Goal: Check status: Check status

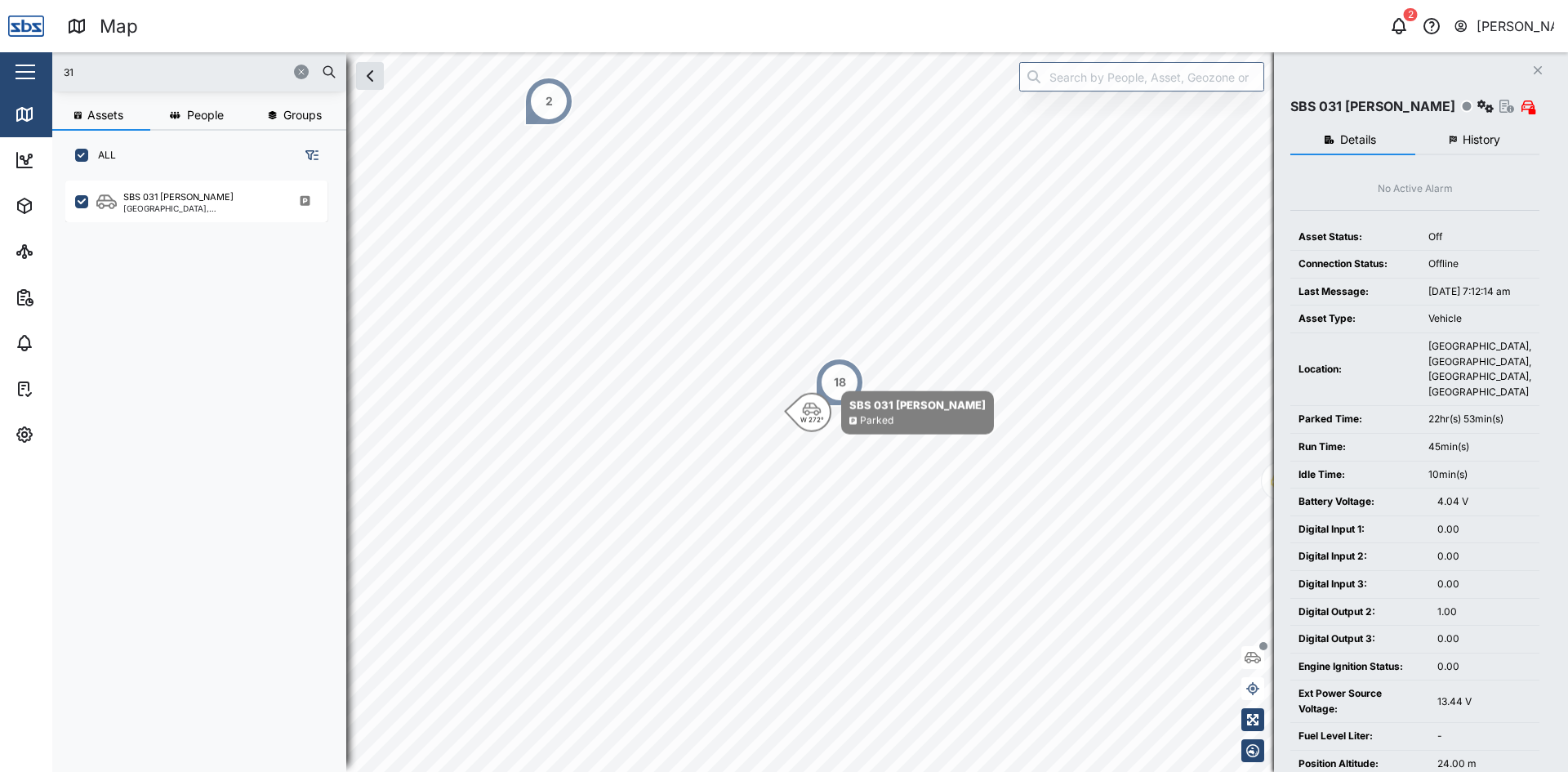
scroll to position [571, 255]
click at [303, 70] on icon "button" at bounding box center [301, 71] width 10 height 10
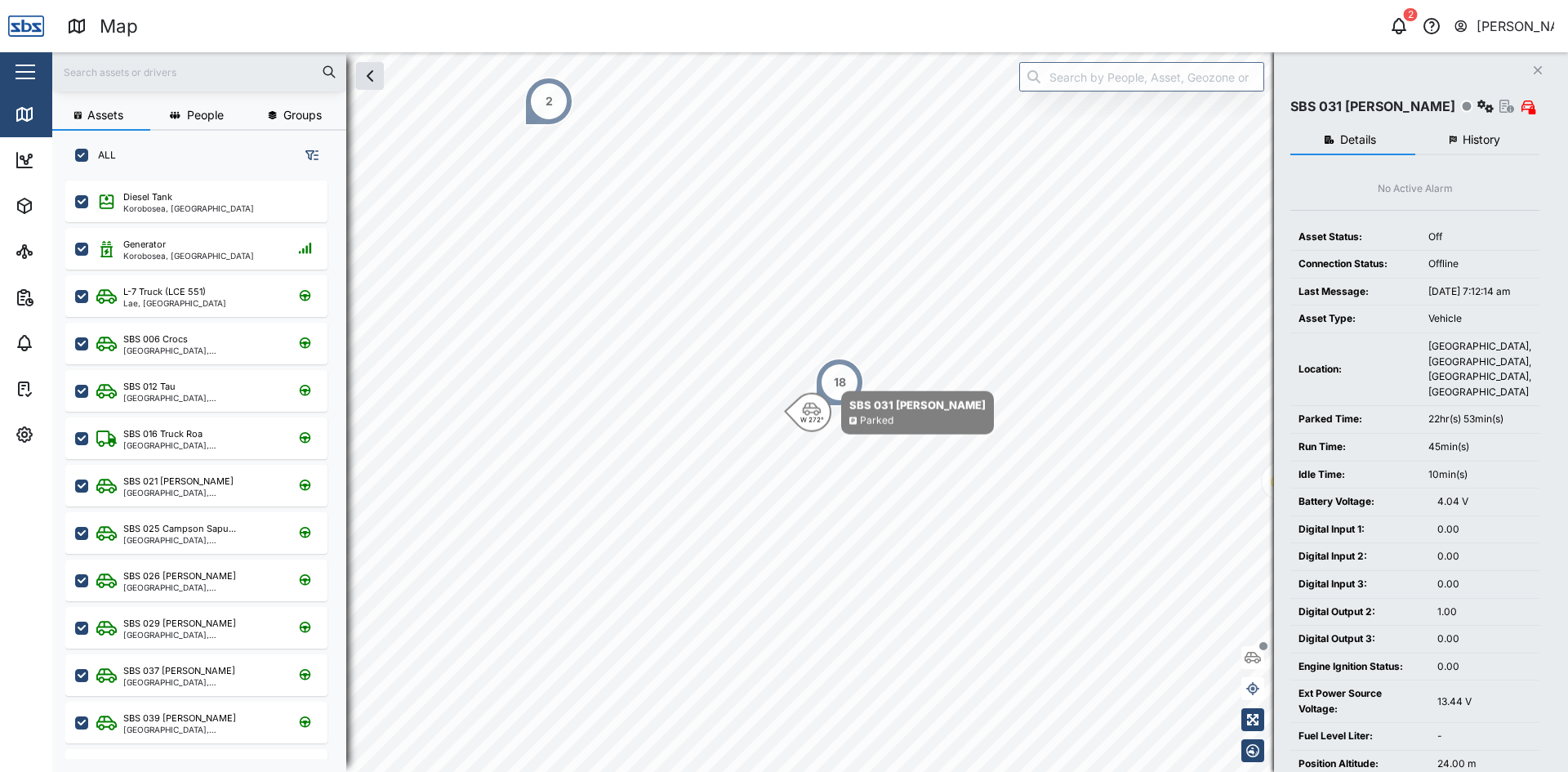
click at [229, 84] on div at bounding box center [199, 71] width 294 height 39
click at [231, 82] on input "text" at bounding box center [199, 72] width 274 height 25
type input "32"
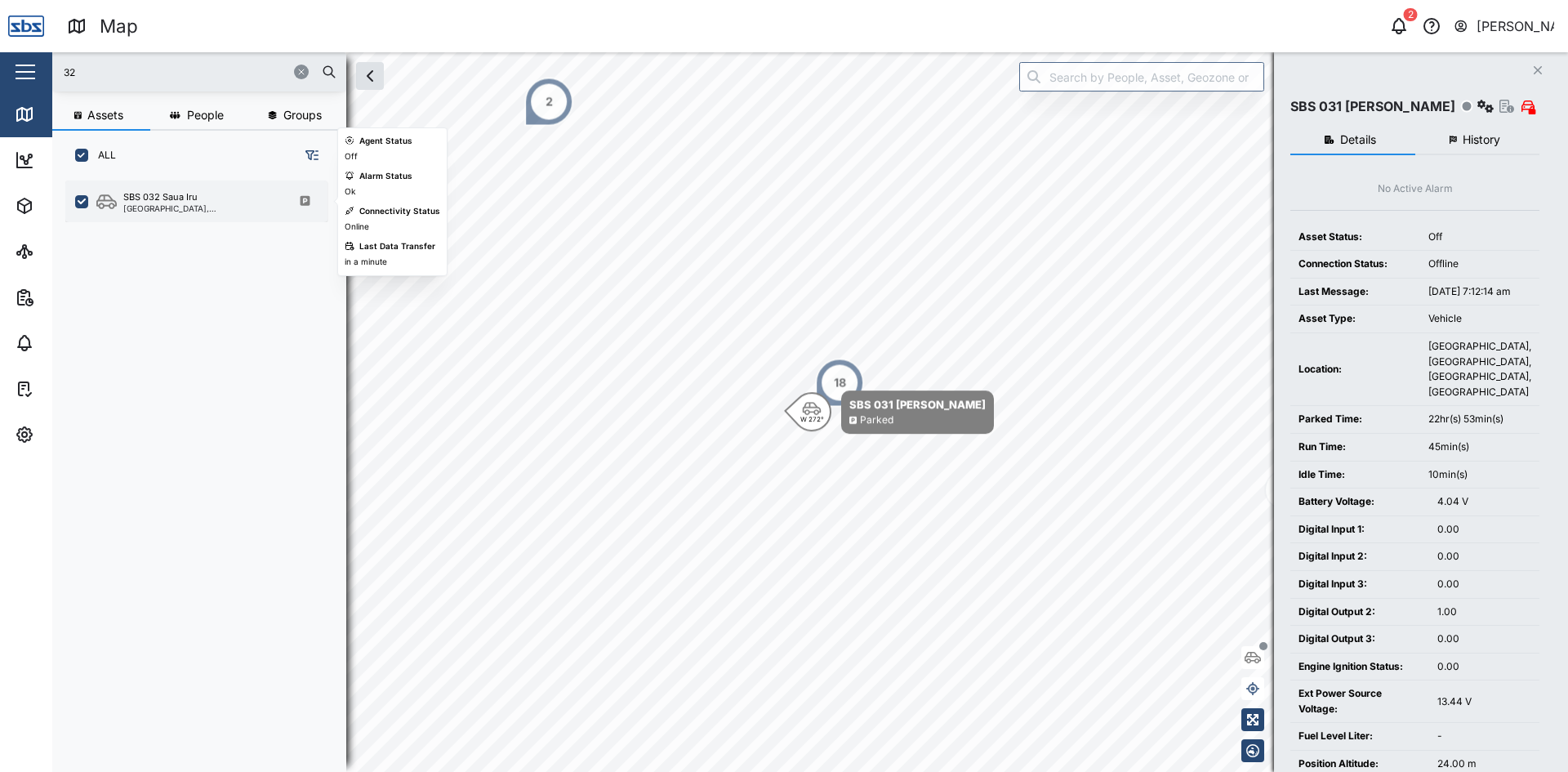
click at [173, 200] on div "SBS 032 Saua Iru" at bounding box center [161, 197] width 74 height 14
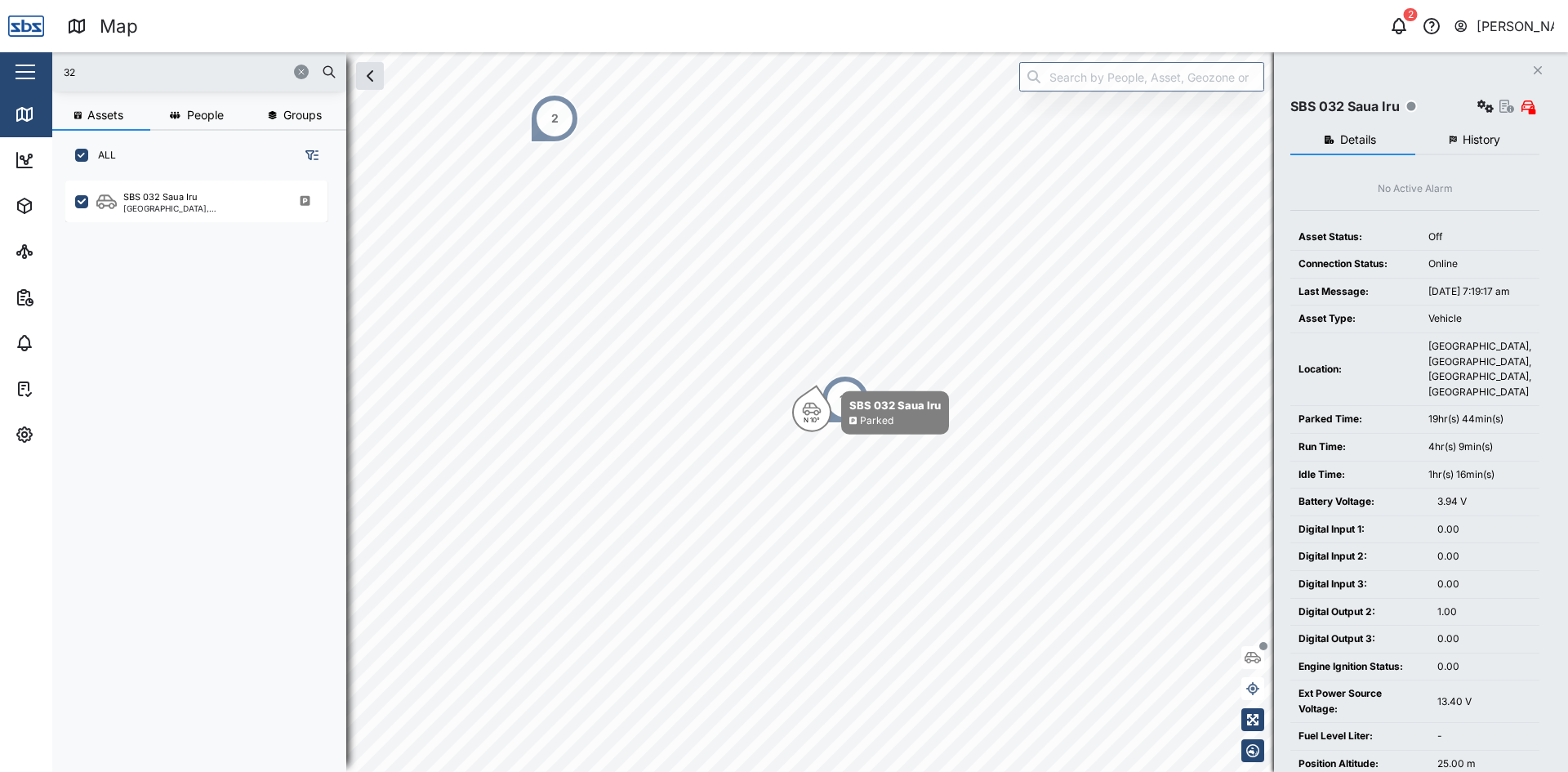
click at [1476, 141] on span "History" at bounding box center [1480, 140] width 37 height 11
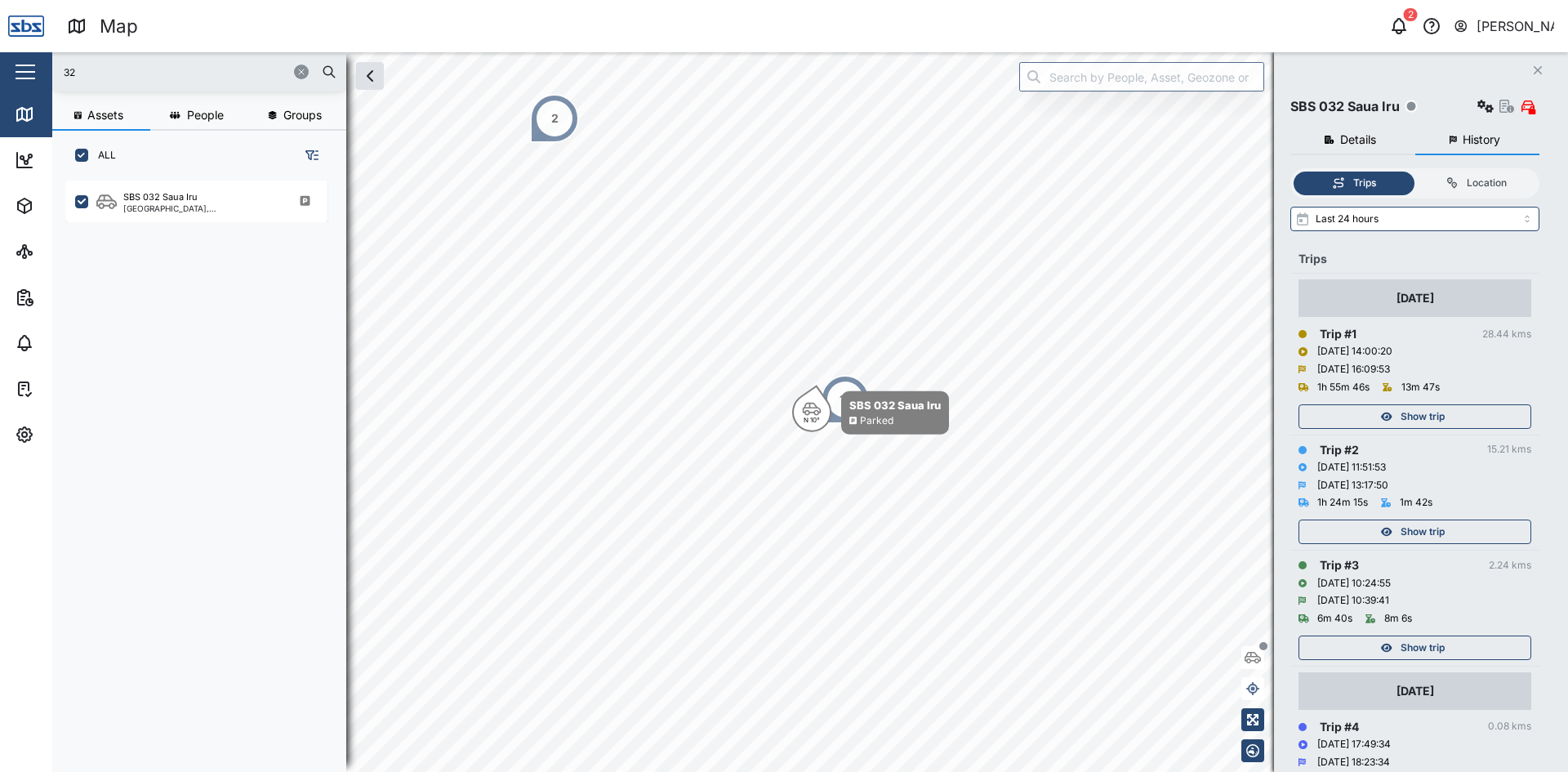
click at [1421, 531] on span "Show trip" at bounding box center [1422, 531] width 44 height 23
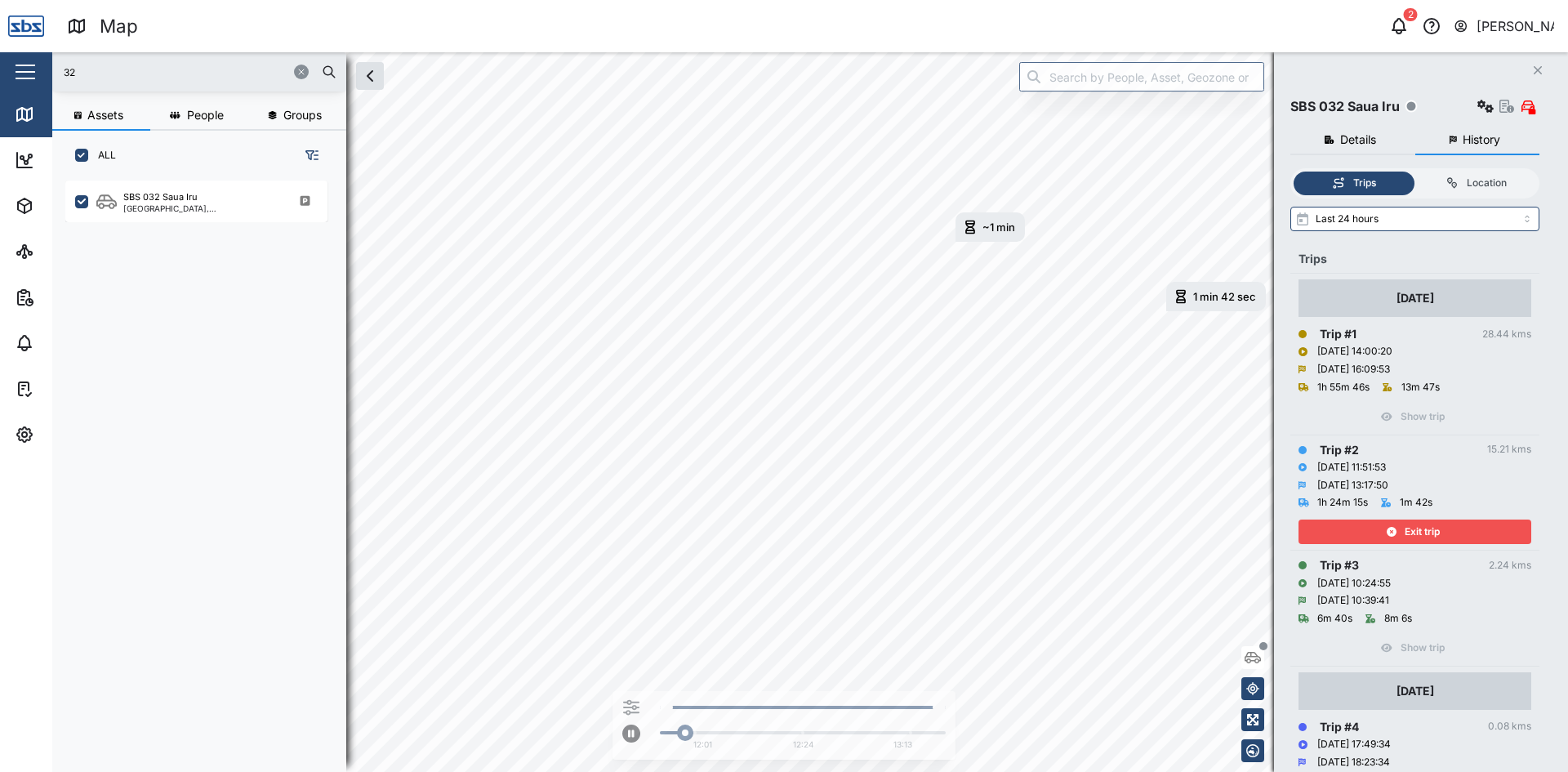
click at [1421, 531] on span "Exit trip" at bounding box center [1421, 531] width 35 height 23
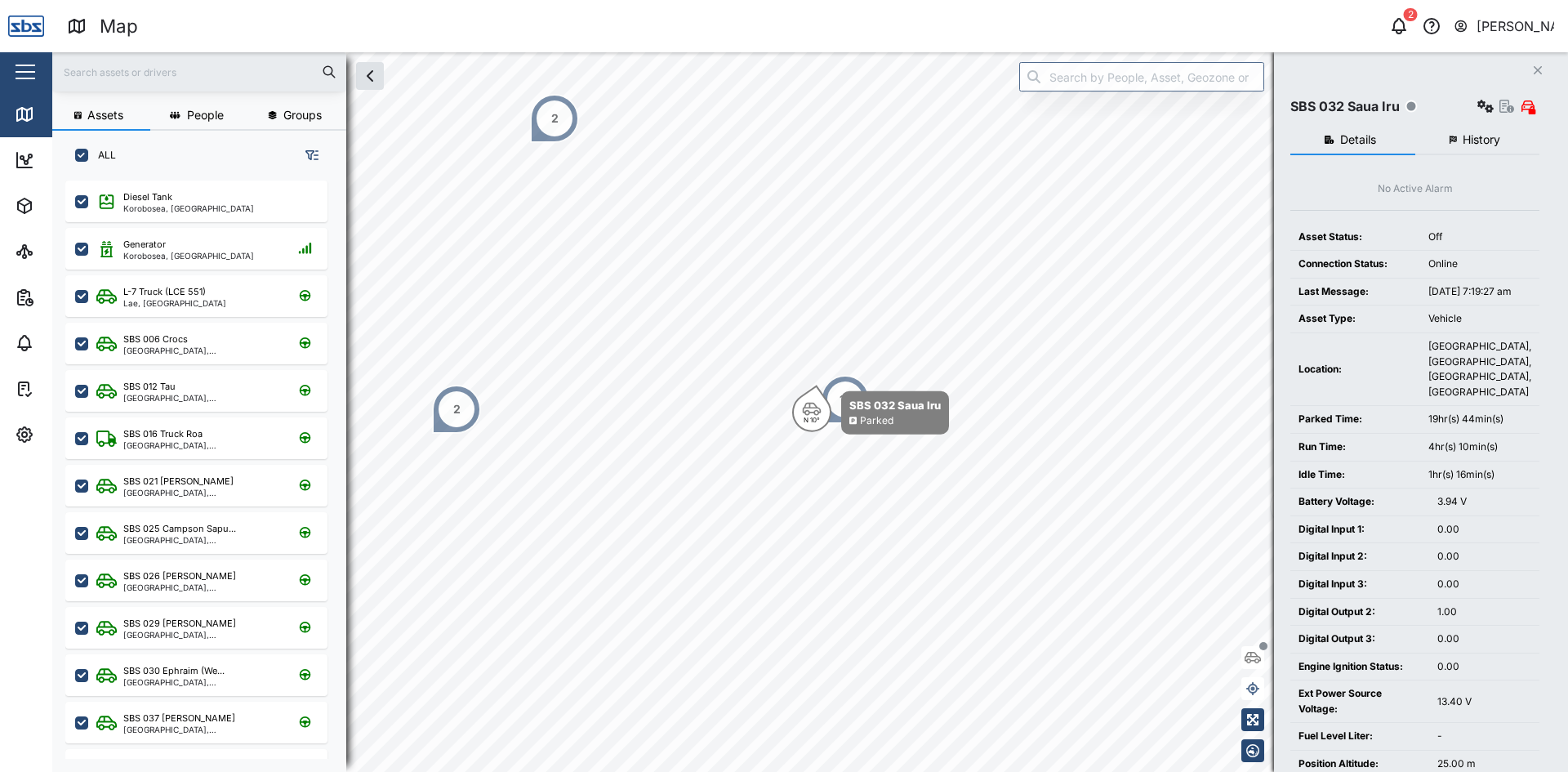
click at [1472, 136] on span "History" at bounding box center [1480, 140] width 37 height 11
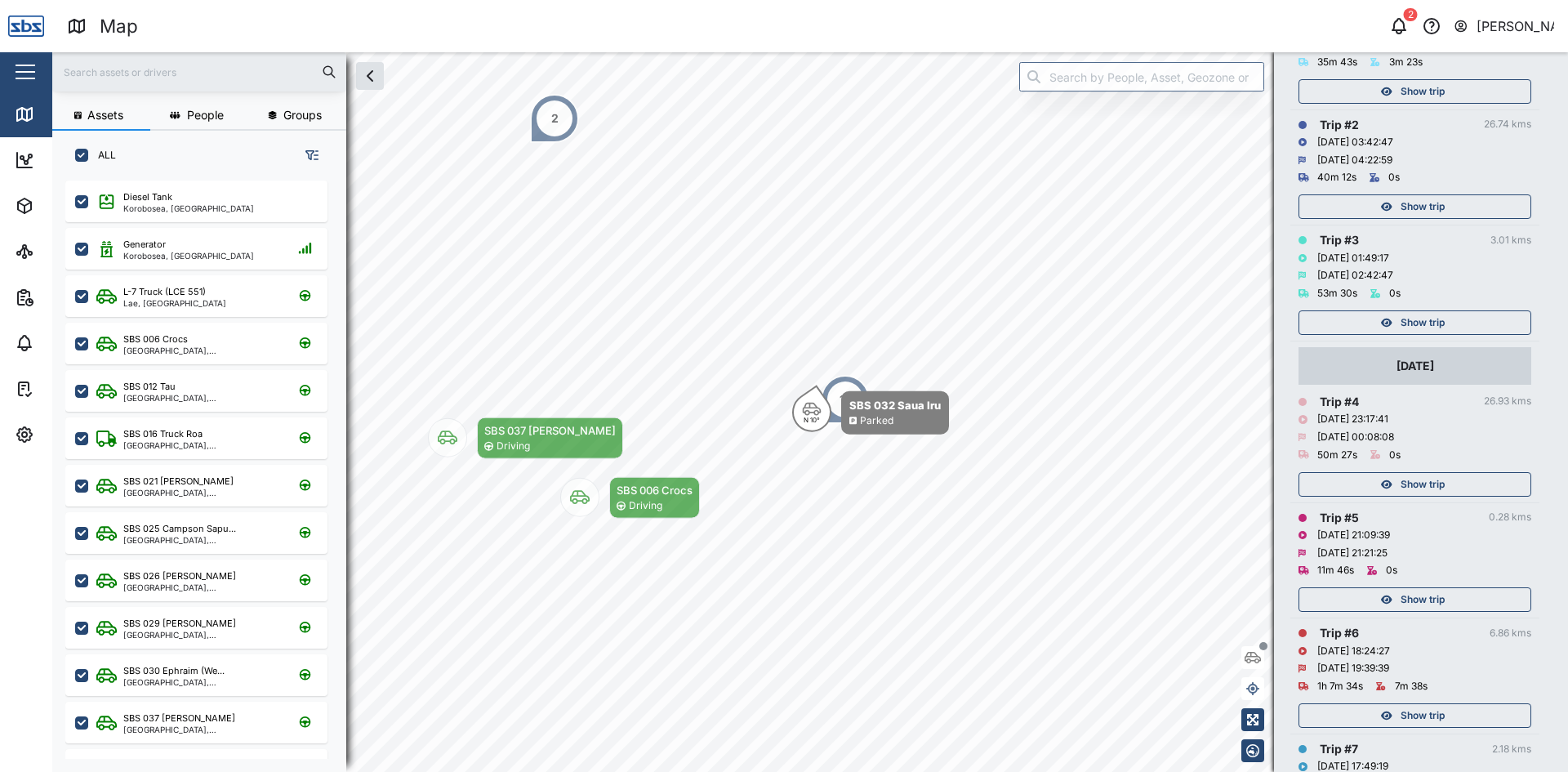
scroll to position [327, 0]
click at [1463, 483] on div "Show trip" at bounding box center [1412, 483] width 212 height 23
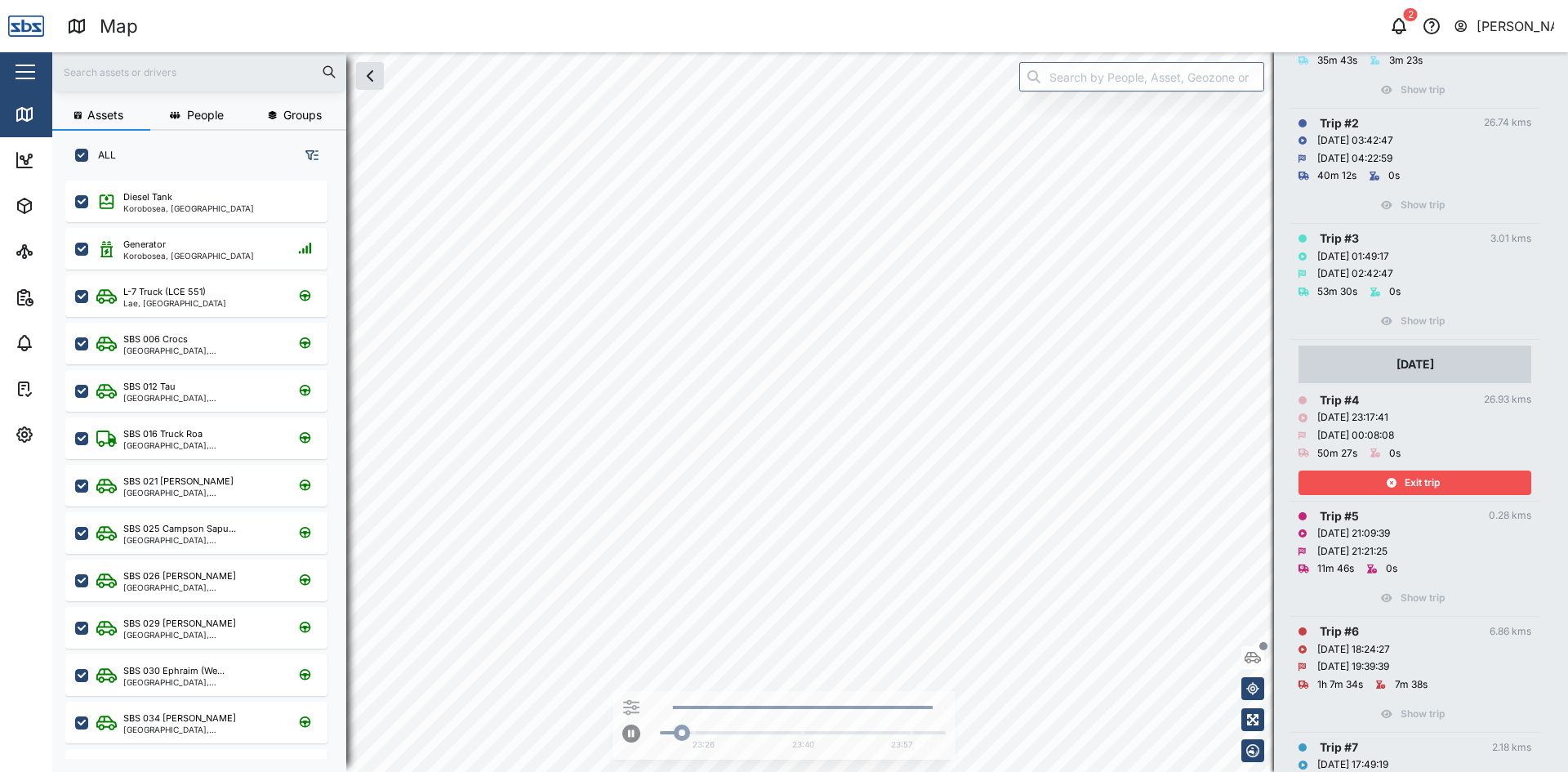
click at [1463, 483] on div "Exit trip" at bounding box center [1412, 483] width 212 height 23
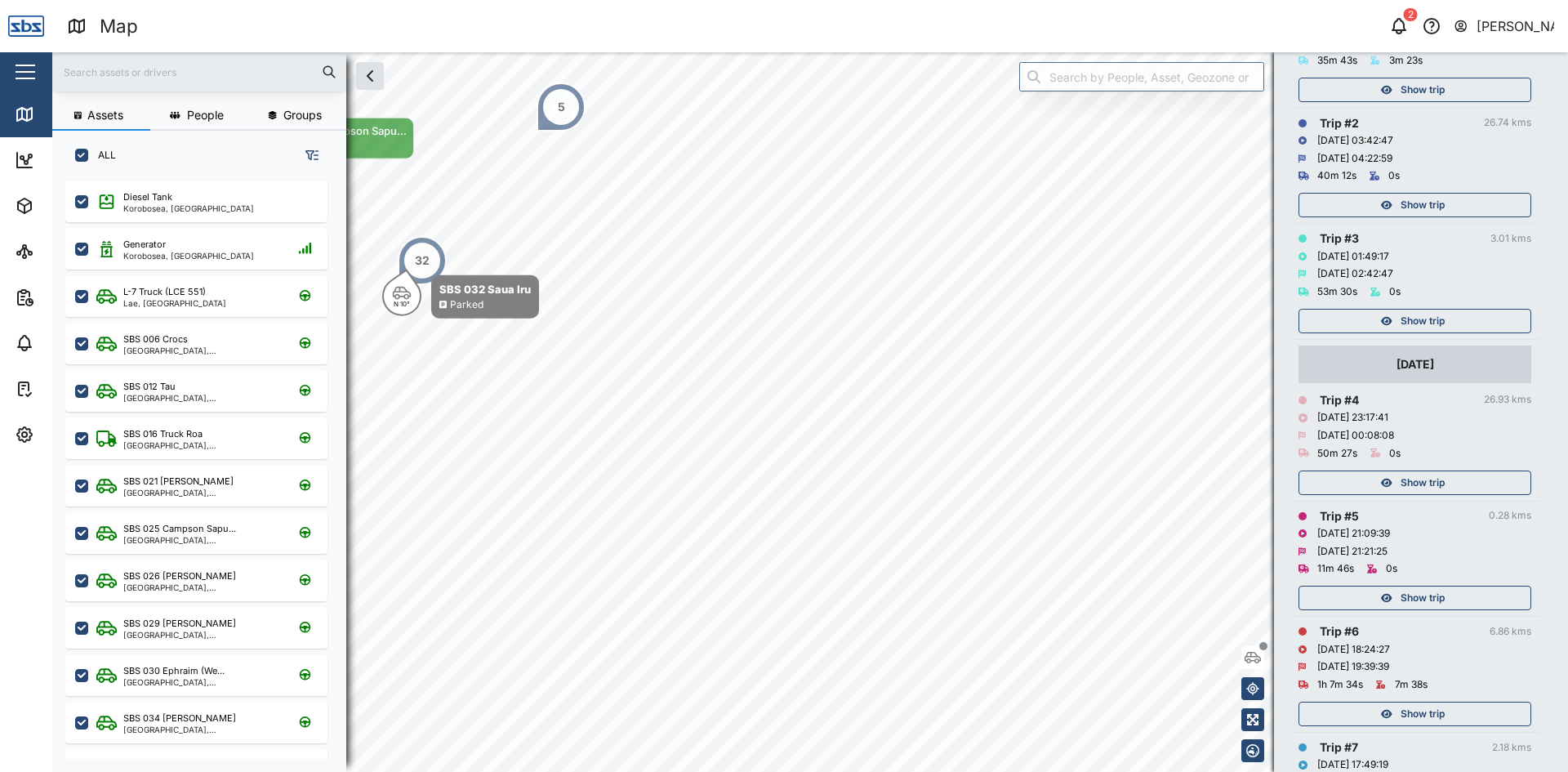
click at [1468, 320] on div "Show trip" at bounding box center [1412, 321] width 212 height 23
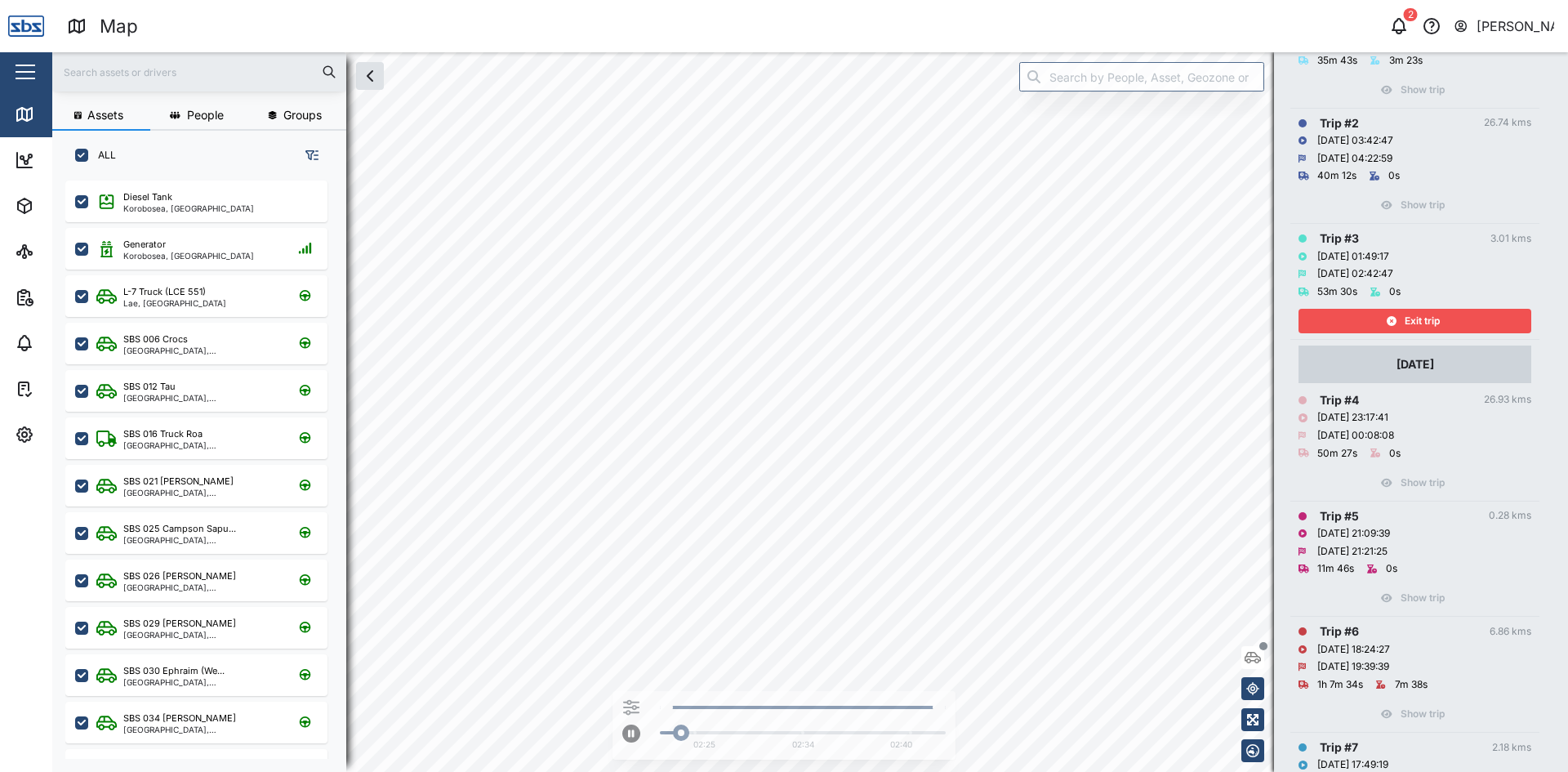
click at [1470, 320] on div "Exit trip" at bounding box center [1412, 321] width 212 height 23
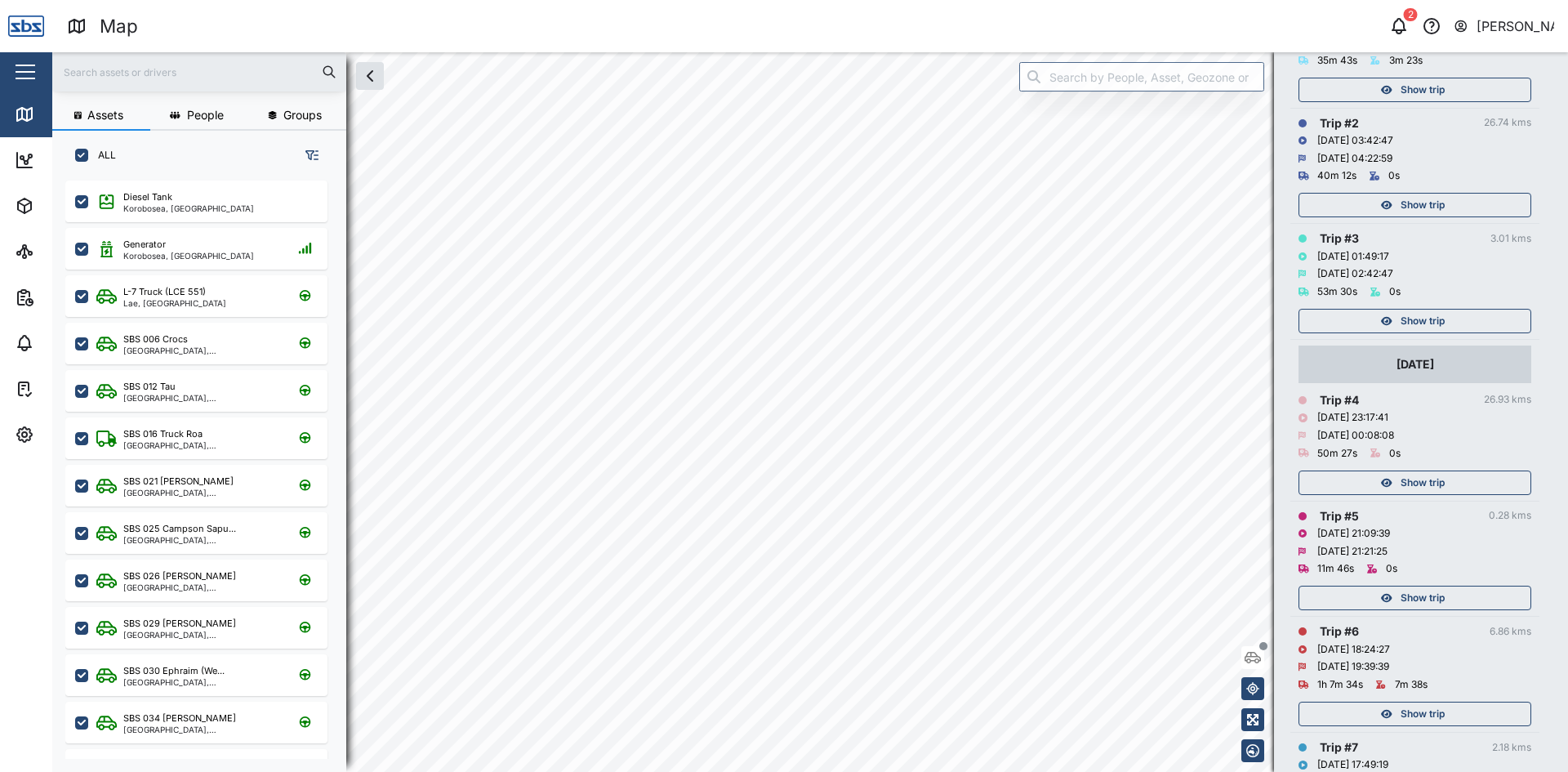
click at [1458, 194] on div "Show trip" at bounding box center [1412, 205] width 212 height 23
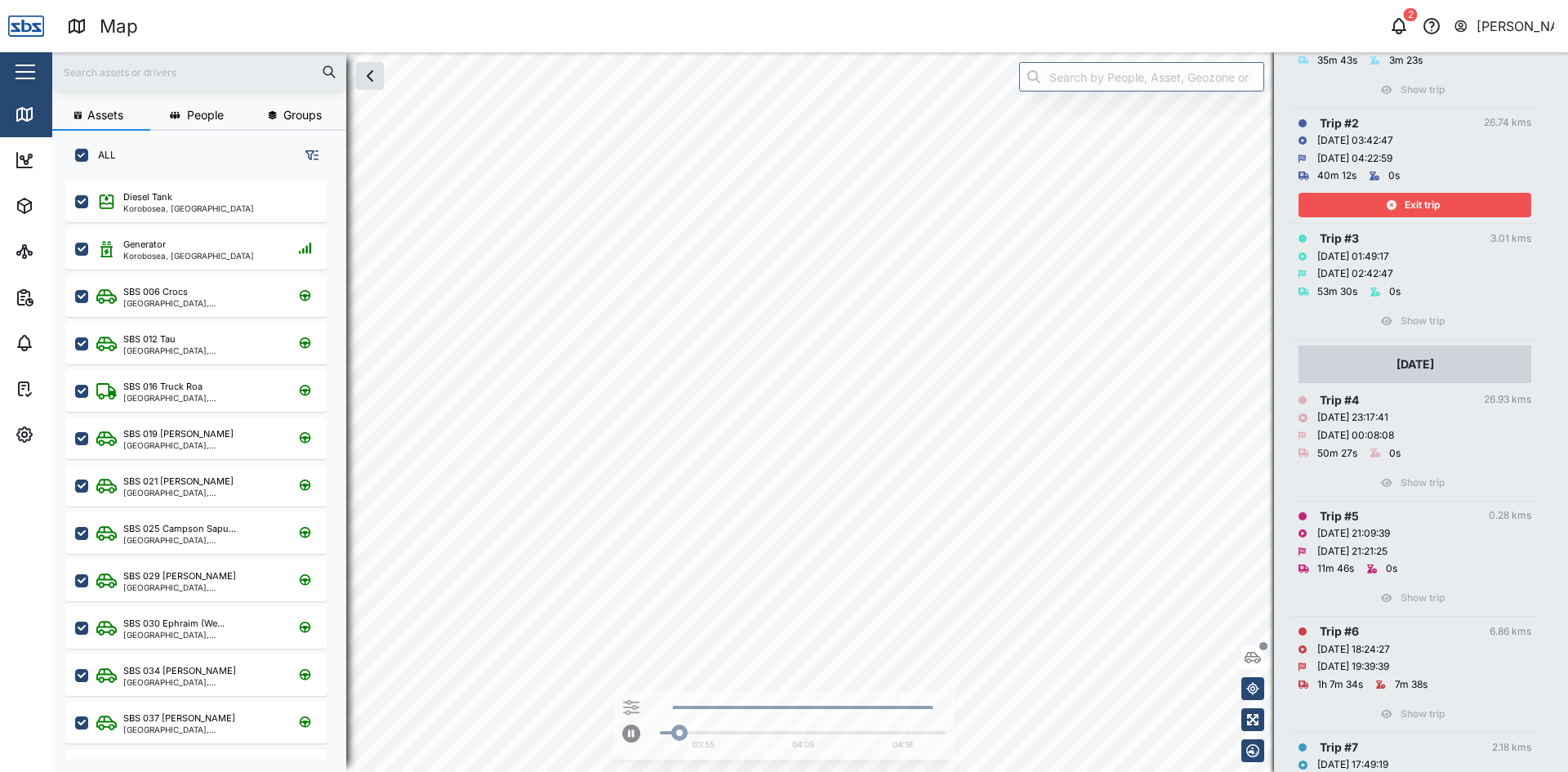
drag, startPoint x: 1467, startPoint y: 200, endPoint x: 1475, endPoint y: 251, distance: 51.6
click at [1469, 200] on div "Exit trip" at bounding box center [1412, 205] width 212 height 23
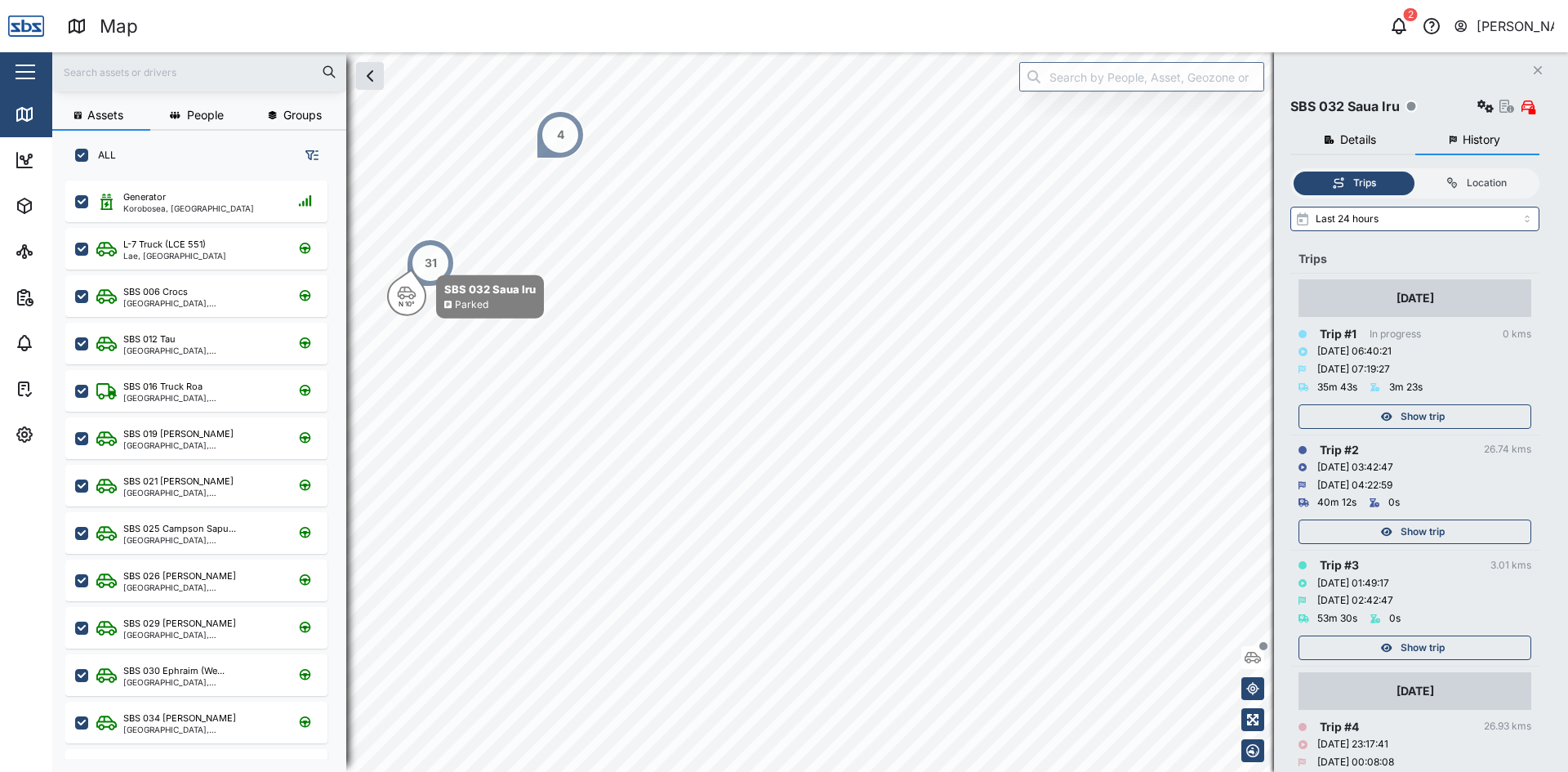
click at [1445, 533] on div "Show trip" at bounding box center [1412, 531] width 212 height 23
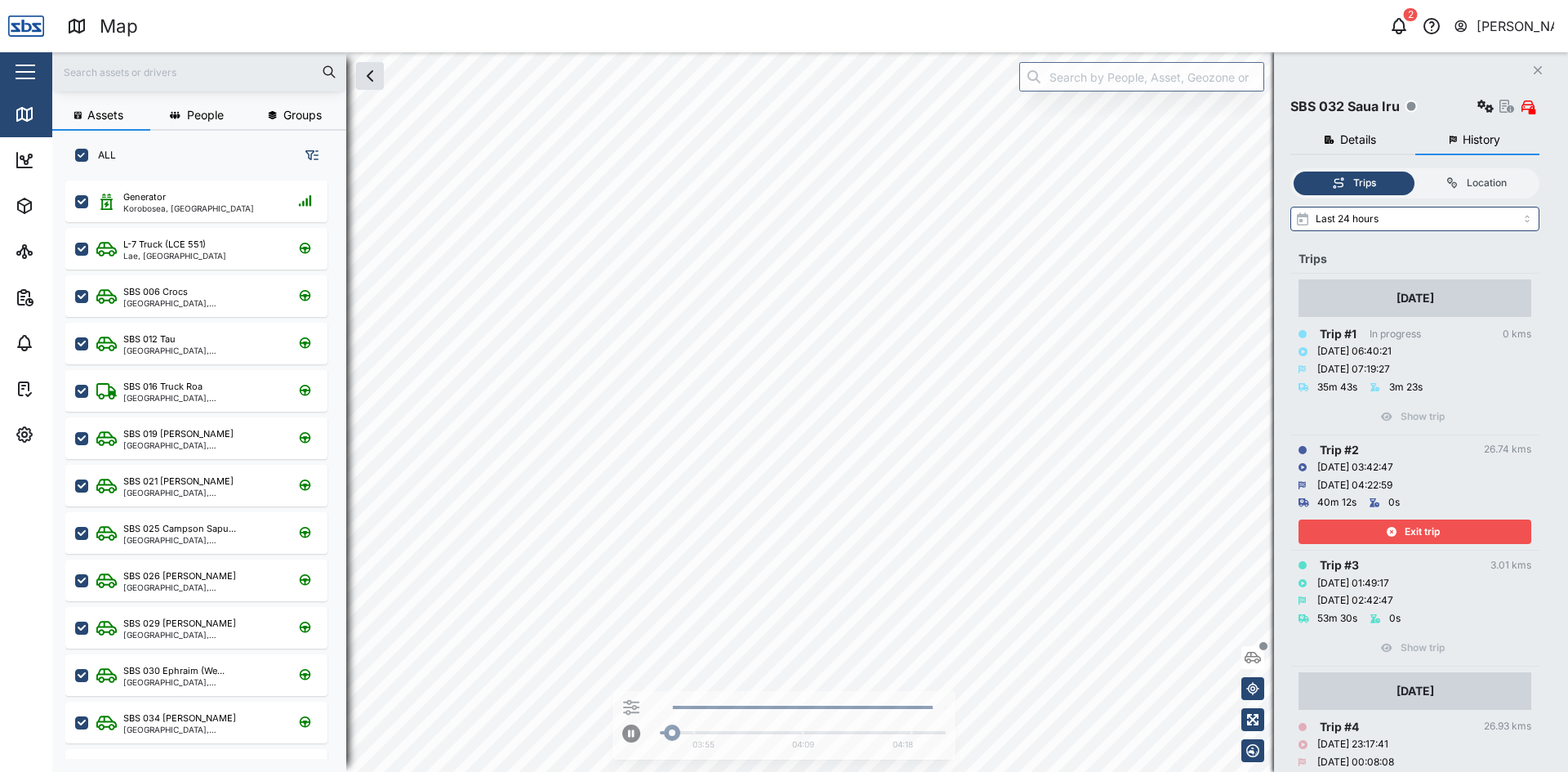
click at [1445, 533] on div "Exit trip" at bounding box center [1412, 531] width 212 height 23
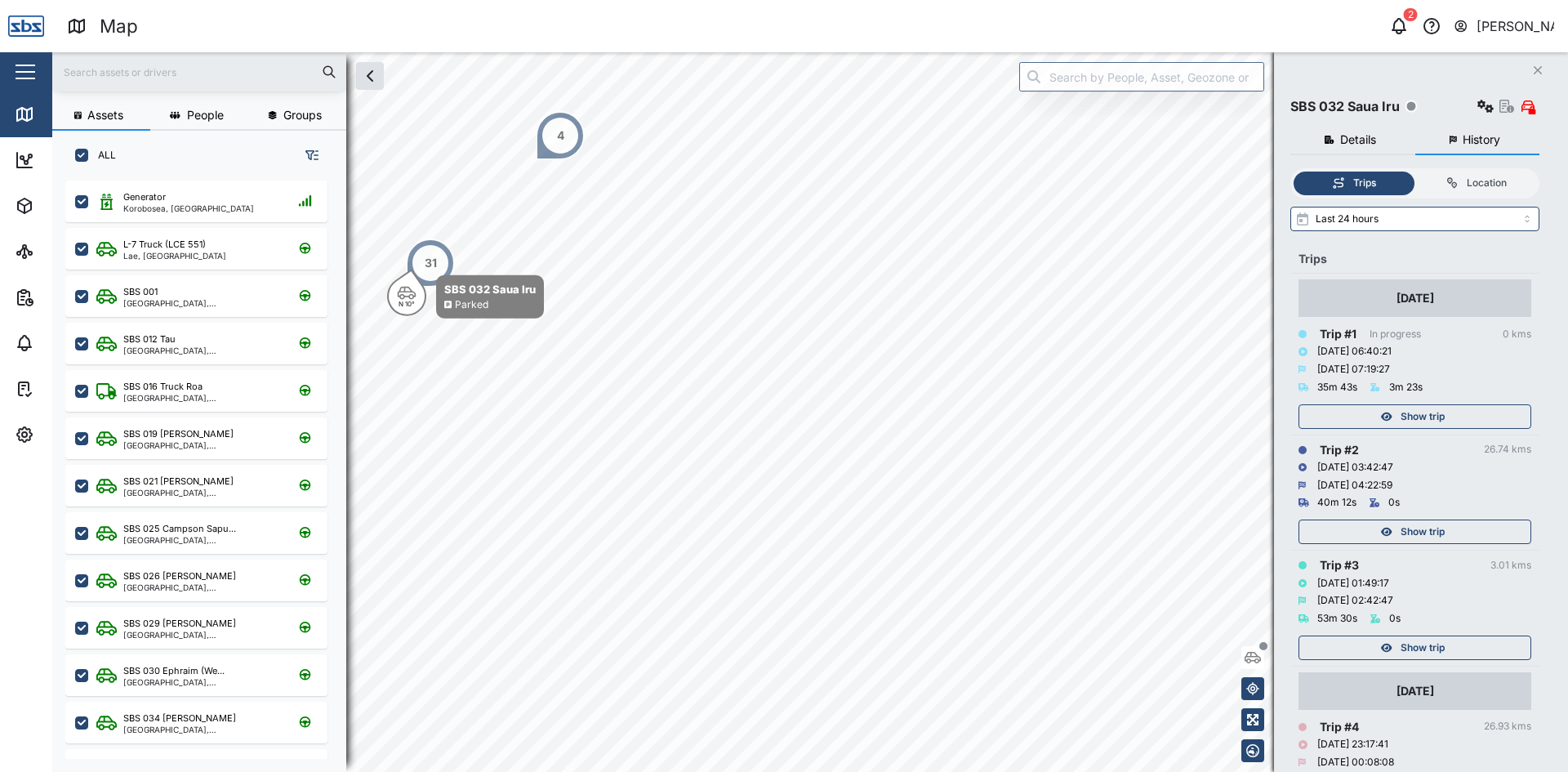
drag, startPoint x: 1538, startPoint y: 68, endPoint x: 1472, endPoint y: 68, distance: 66.0
click at [1538, 68] on icon "Close" at bounding box center [1538, 70] width 10 height 13
